Goal: Task Accomplishment & Management: Complete application form

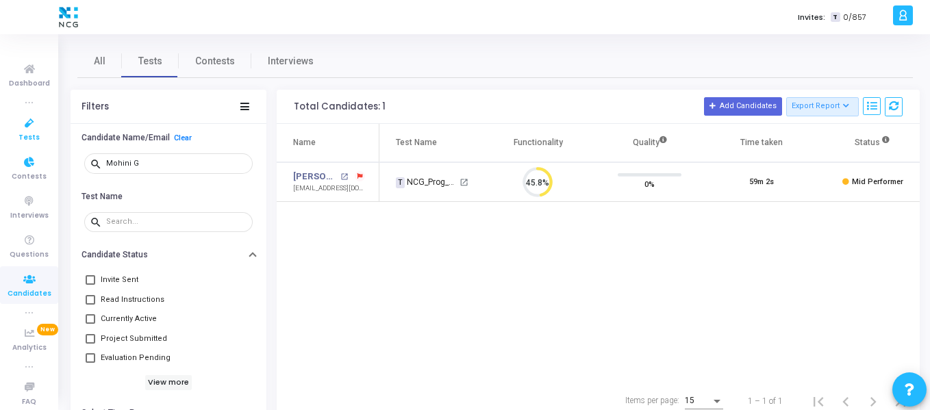
scroll to position [29, 35]
click at [25, 127] on icon at bounding box center [29, 123] width 29 height 17
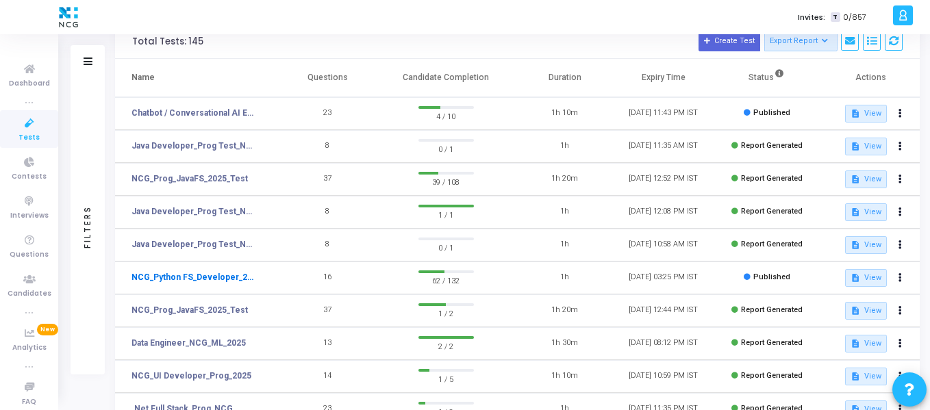
scroll to position [66, 0]
click at [225, 272] on link "NCG_Python FS_Developer_2025" at bounding box center [195, 277] width 126 height 12
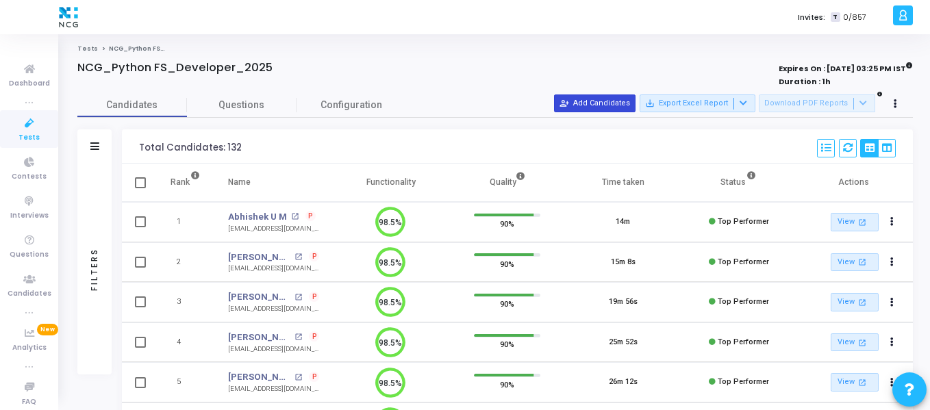
click at [622, 108] on button "person_add_alt Add Candidates" at bounding box center [595, 104] width 82 height 18
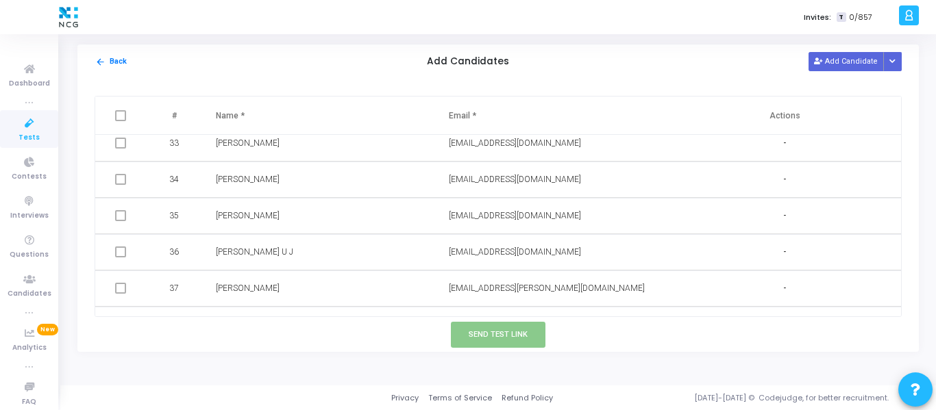
click at [25, 127] on icon at bounding box center [29, 123] width 29 height 17
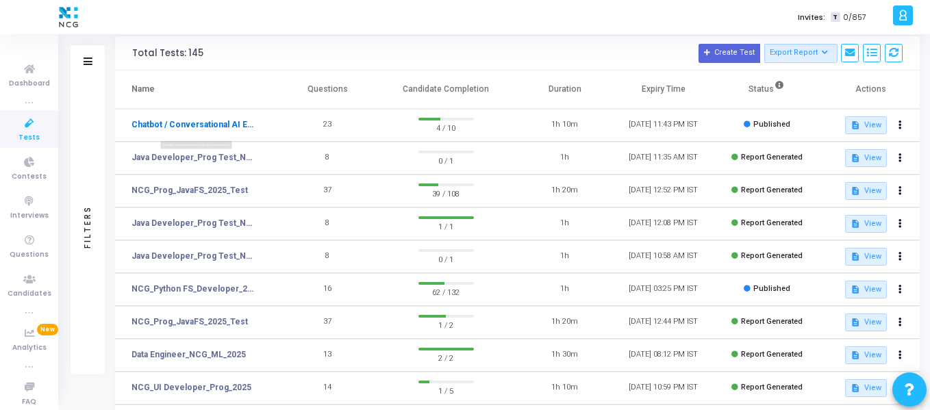
click at [209, 120] on link "Chatbot / Conversational AI Engineer Assessment" at bounding box center [195, 125] width 126 height 12
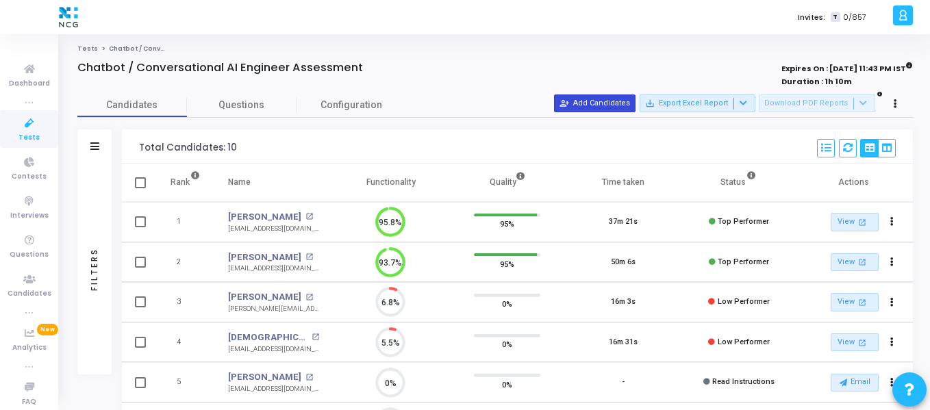
click at [606, 111] on button "person_add_alt Add Candidates" at bounding box center [595, 104] width 82 height 18
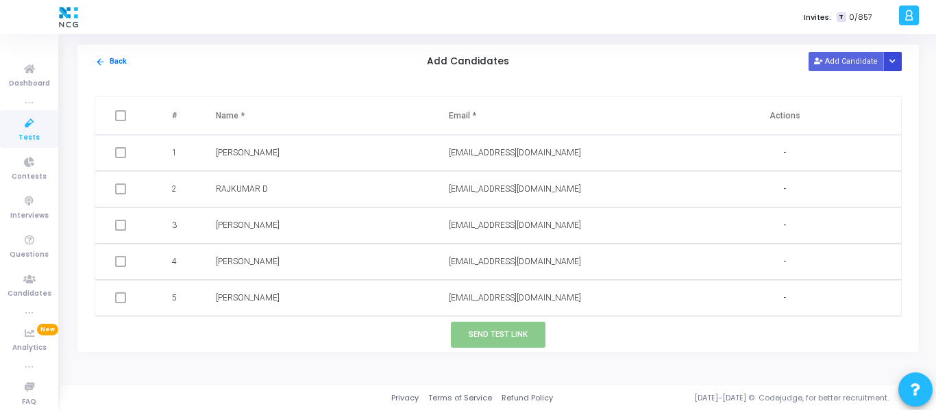
click at [897, 64] on button "Button group with nested dropdown" at bounding box center [892, 61] width 19 height 18
click at [854, 85] on button "Upload Candidate List" at bounding box center [843, 88] width 105 height 18
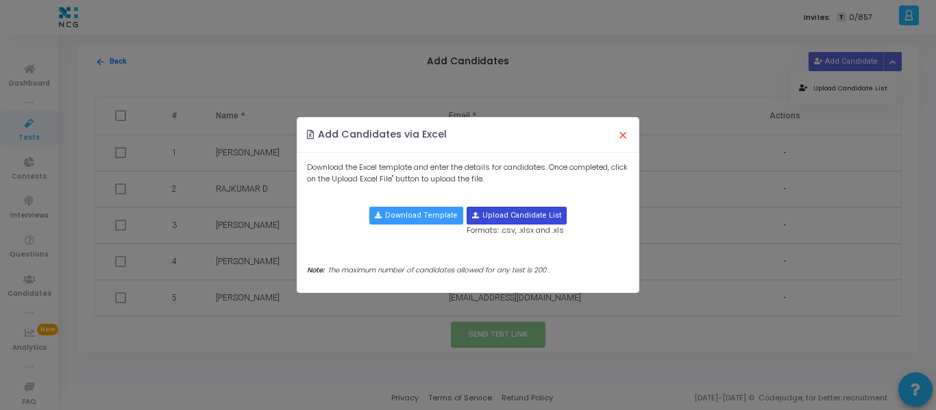
click at [510, 207] on button "Upload Candidate List" at bounding box center [517, 216] width 100 height 18
click at [527, 221] on input "file" at bounding box center [516, 216] width 99 height 16
type input "C:\fakepath\CodeJudge Test_Python.csv"
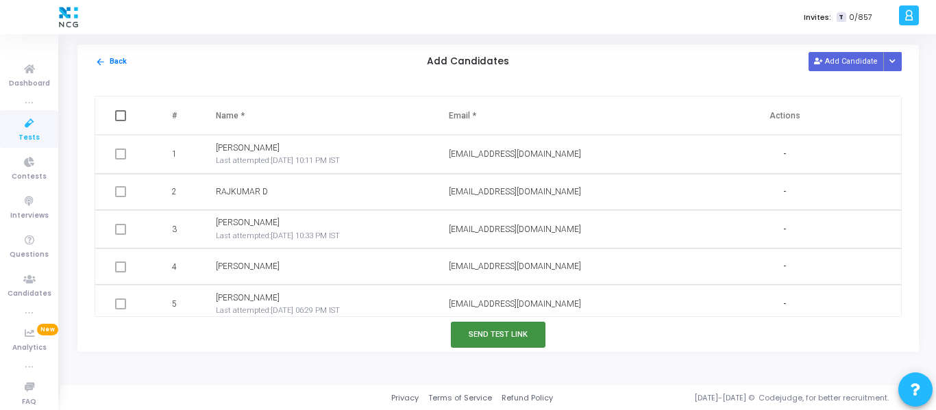
click at [516, 344] on button "Send Test Link" at bounding box center [498, 334] width 95 height 25
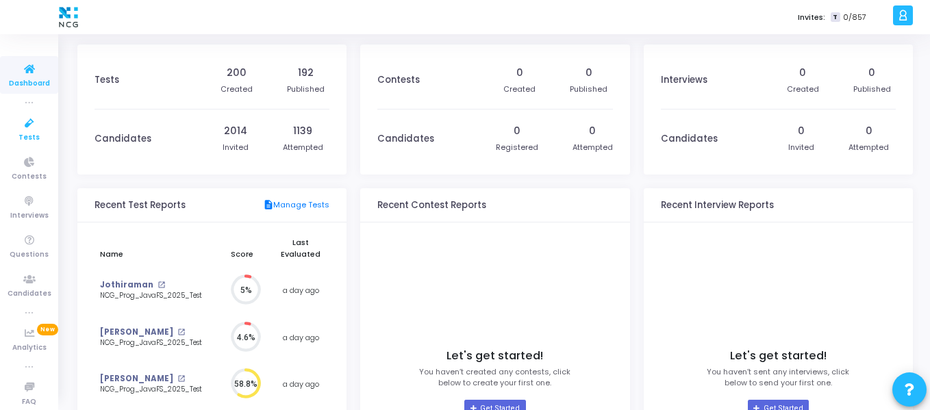
click at [16, 119] on icon at bounding box center [29, 123] width 29 height 17
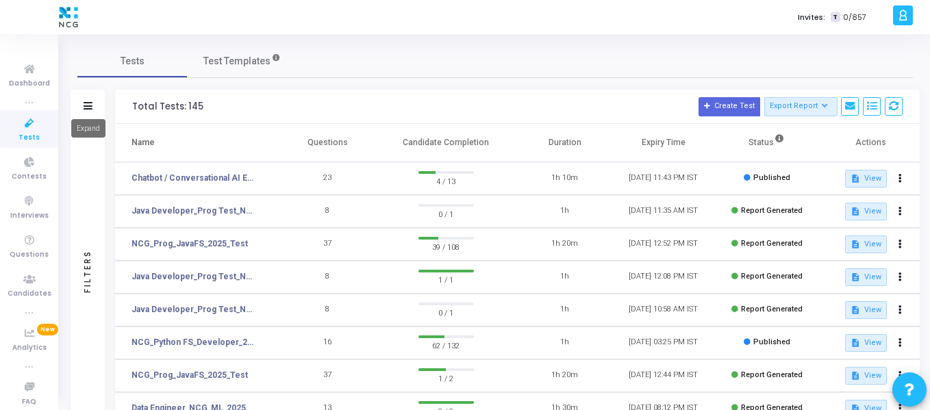
click at [84, 102] on icon at bounding box center [88, 106] width 9 height 8
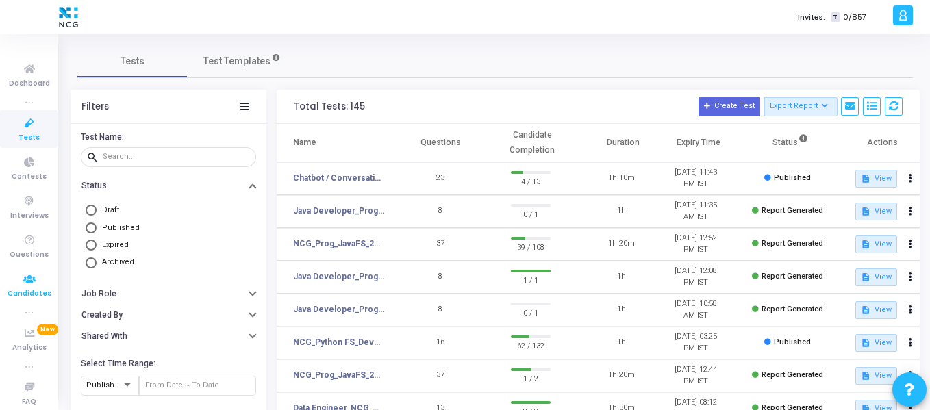
click at [25, 272] on icon at bounding box center [29, 279] width 29 height 17
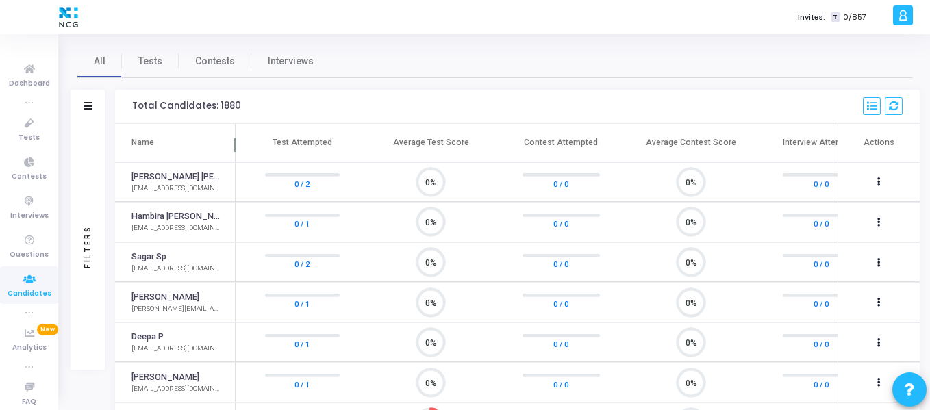
scroll to position [29, 35]
click at [86, 97] on div "Filters" at bounding box center [88, 107] width 34 height 34
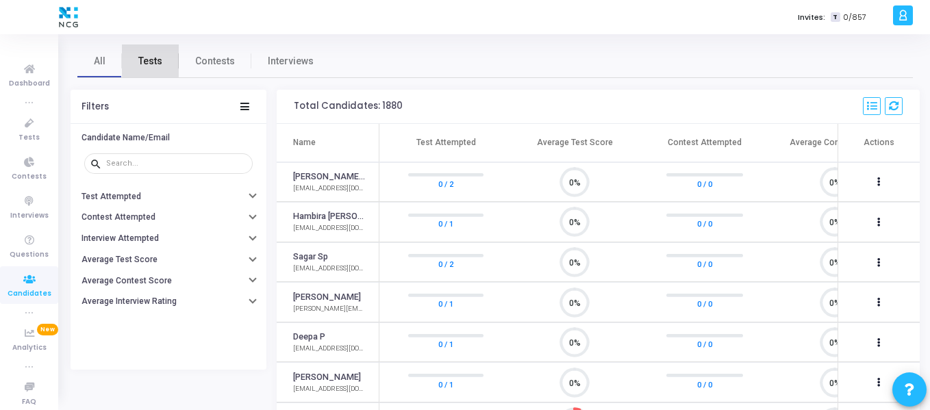
click at [149, 55] on span "Tests" at bounding box center [150, 61] width 24 height 14
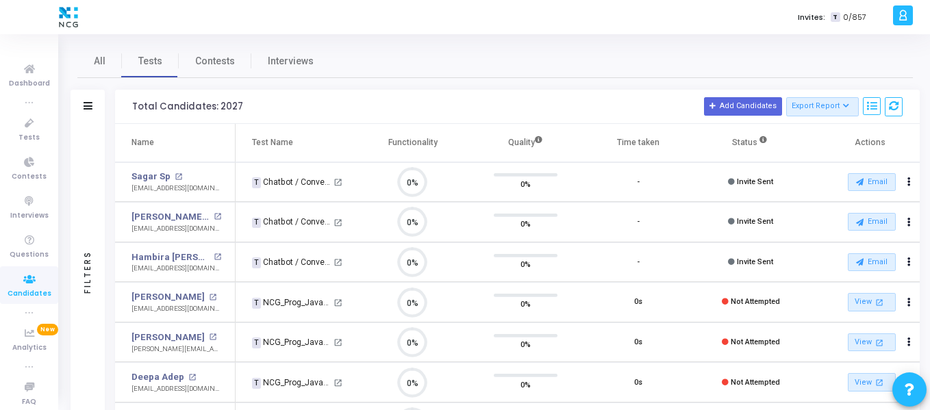
click at [94, 92] on div "Filters" at bounding box center [88, 107] width 34 height 34
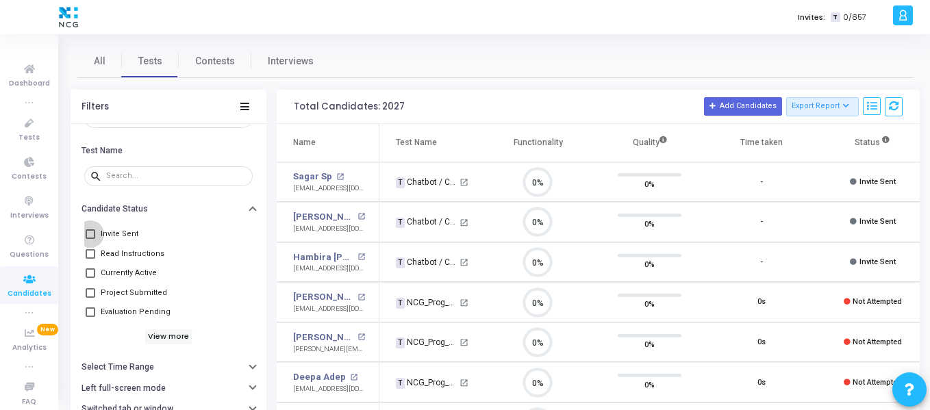
click at [92, 232] on span at bounding box center [91, 234] width 10 height 10
click at [90, 239] on input "Invite Sent" at bounding box center [90, 239] width 1 height 1
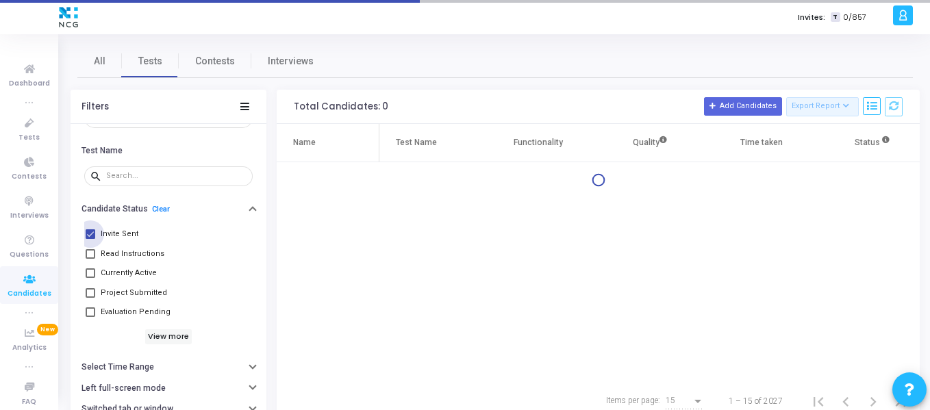
click at [92, 232] on span at bounding box center [91, 234] width 10 height 10
click at [90, 239] on input "Invite Sent" at bounding box center [90, 239] width 1 height 1
checkbox input "false"
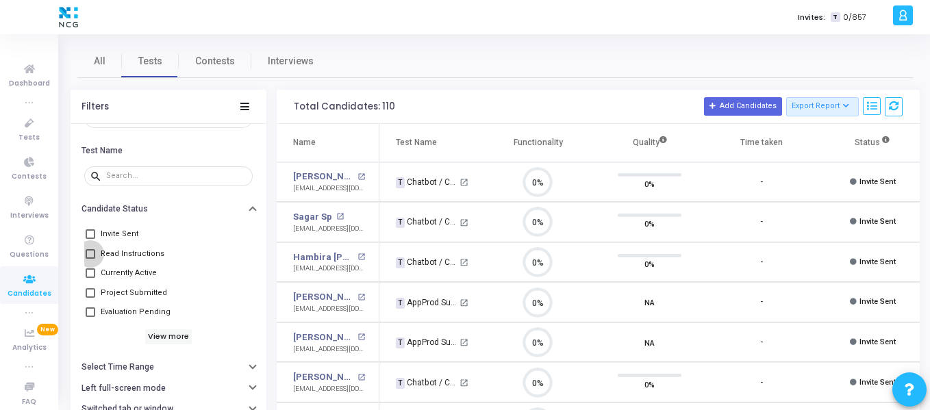
click at [90, 253] on span at bounding box center [91, 254] width 10 height 10
click at [90, 259] on input "Read Instructions" at bounding box center [90, 259] width 1 height 1
checkbox input "true"
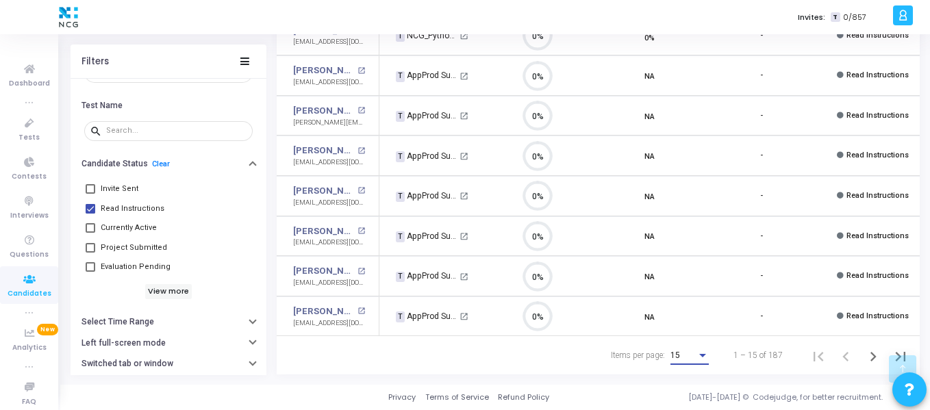
click at [687, 356] on div "15" at bounding box center [684, 356] width 26 height 10
click at [689, 351] on span "50" at bounding box center [691, 349] width 38 height 25
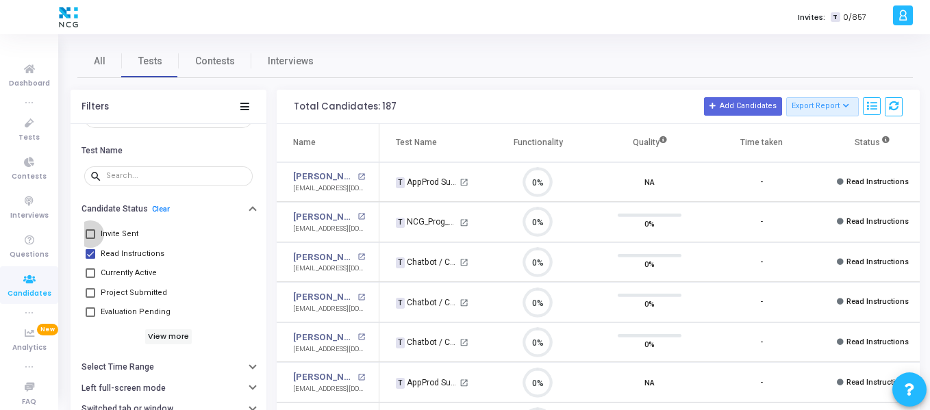
click at [88, 238] on span at bounding box center [91, 234] width 10 height 10
click at [90, 239] on input "Invite Sent" at bounding box center [90, 239] width 1 height 1
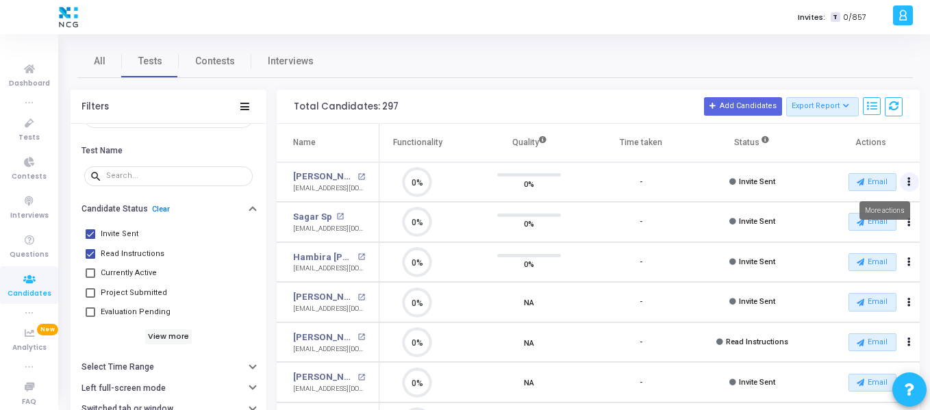
click at [908, 179] on icon "Actions" at bounding box center [909, 182] width 3 height 7
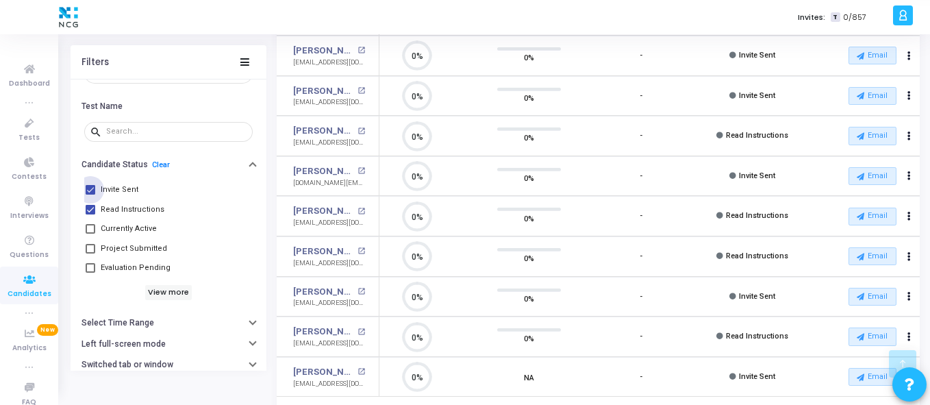
click at [92, 192] on span at bounding box center [91, 190] width 10 height 10
click at [90, 195] on input "Invite Sent" at bounding box center [90, 195] width 1 height 1
checkbox input "false"
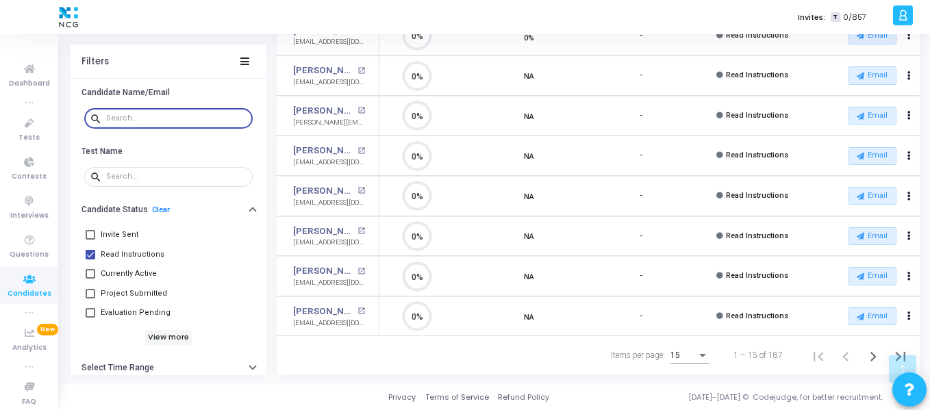
click at [173, 121] on input "text" at bounding box center [176, 118] width 141 height 8
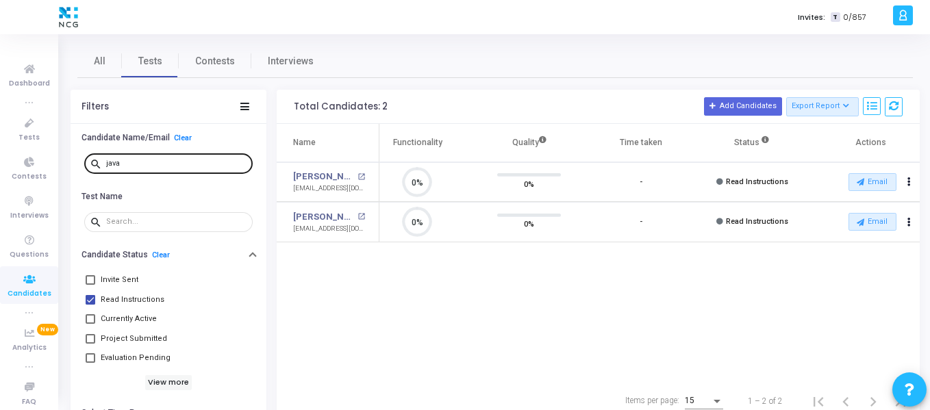
click at [147, 158] on div "java" at bounding box center [176, 163] width 141 height 22
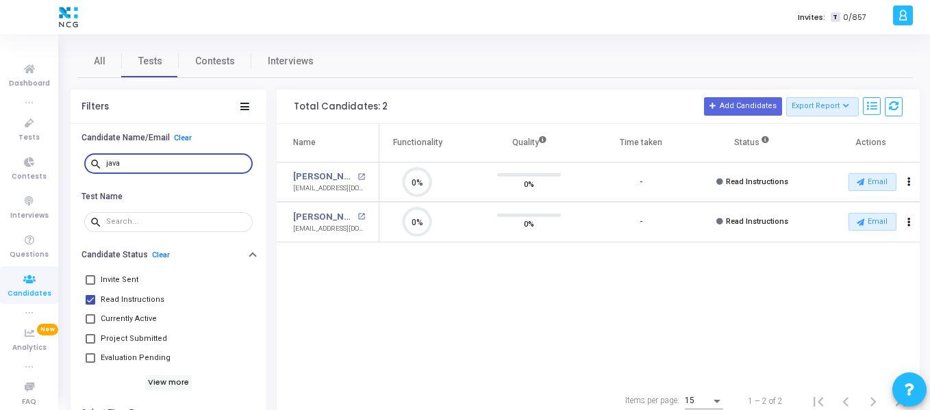
click at [147, 158] on div "java" at bounding box center [176, 163] width 141 height 22
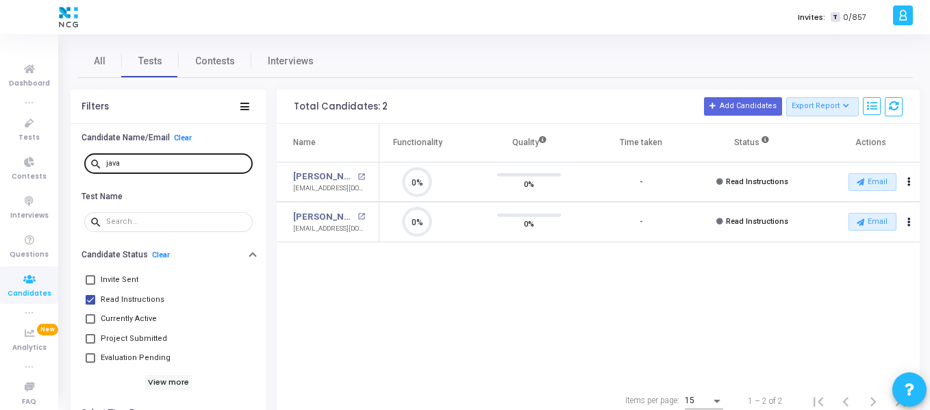
click at [147, 158] on div "java" at bounding box center [176, 163] width 141 height 22
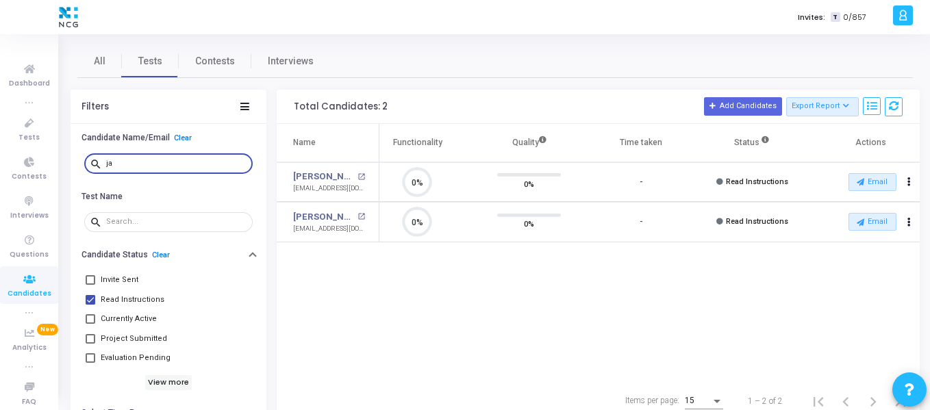
type input "j"
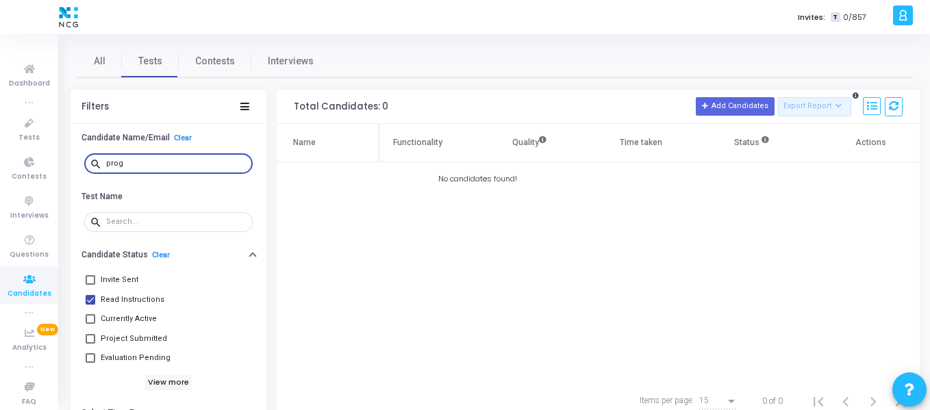
type input "prog"
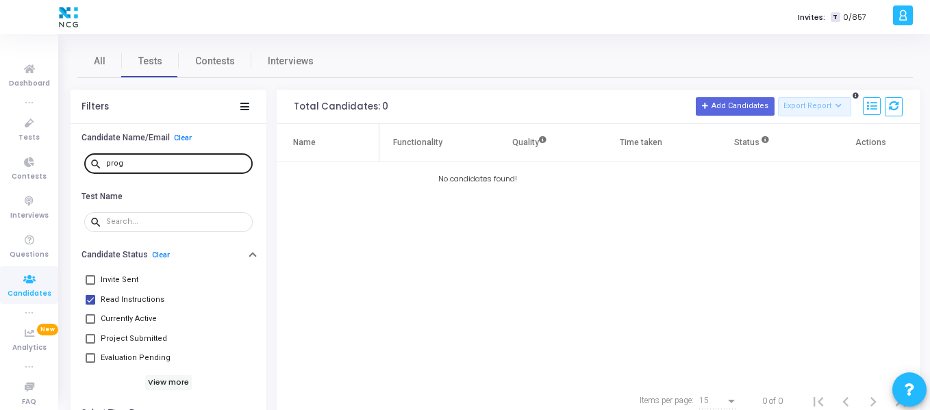
click at [147, 158] on div "prog" at bounding box center [176, 163] width 141 height 22
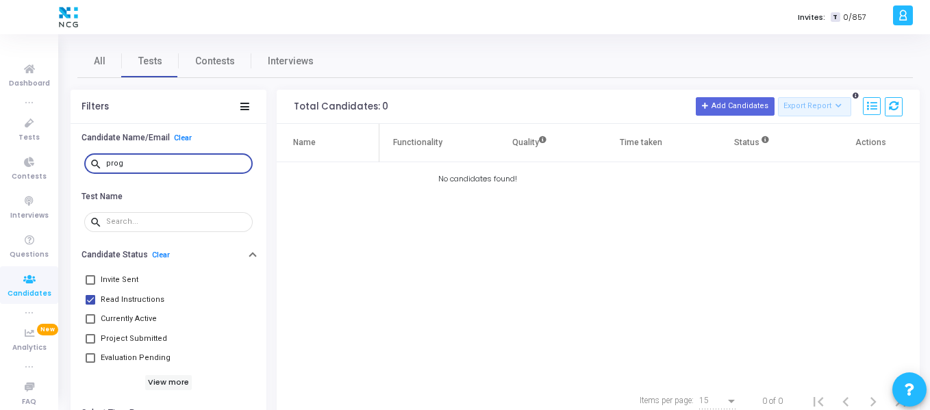
click at [147, 158] on div "prog" at bounding box center [176, 163] width 141 height 22
